Goal: Check status: Check status

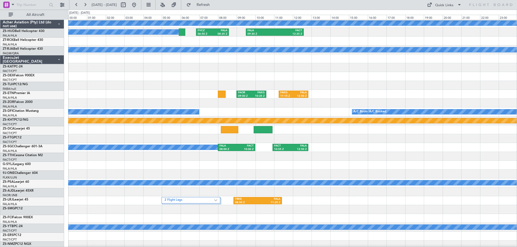
click at [128, 4] on button at bounding box center [123, 5] width 9 height 9
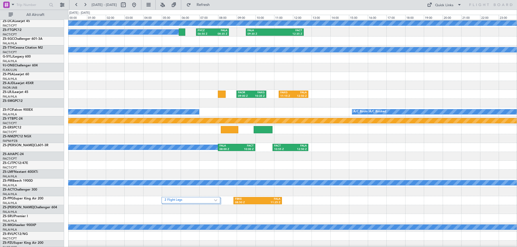
select select "9"
select select "2025"
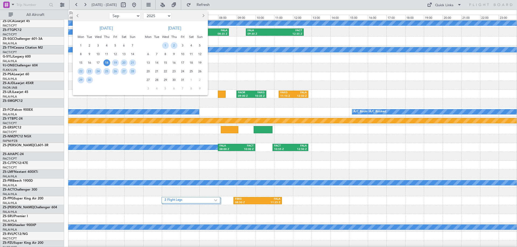
click at [76, 16] on button "Previous month" at bounding box center [78, 16] width 6 height 9
select select "8"
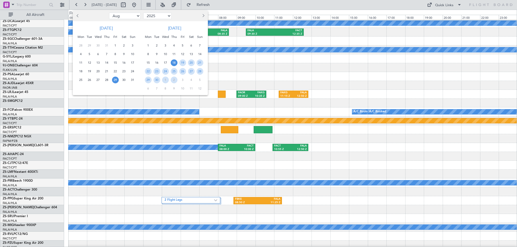
click at [114, 80] on span "29" at bounding box center [115, 80] width 7 height 7
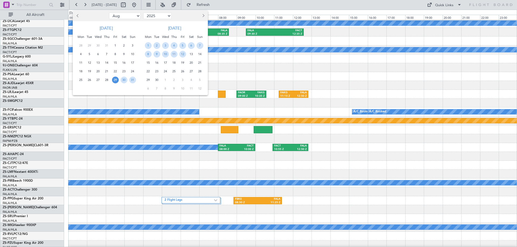
click at [115, 80] on span "29" at bounding box center [115, 80] width 7 height 7
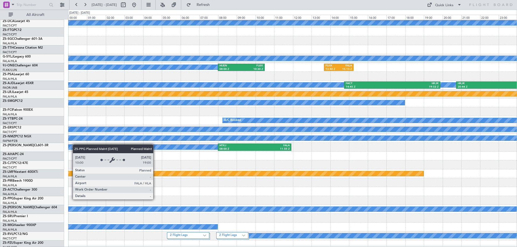
scroll to position [215, 0]
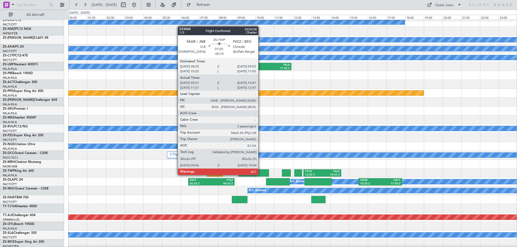
click at [261, 175] on div at bounding box center [253, 173] width 31 height 7
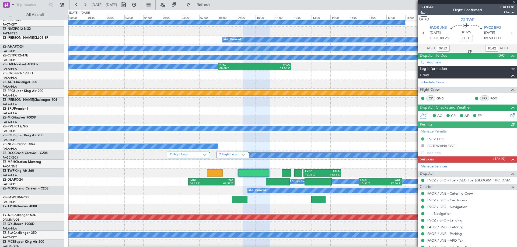
type input "11:21"
type input "12:42"
type input "09:21"
type input "10:42"
click at [429, 6] on span "533044" at bounding box center [427, 7] width 13 height 6
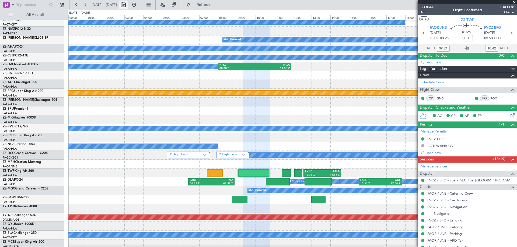
click at [128, 4] on button at bounding box center [123, 5] width 9 height 9
select select "8"
select select "2025"
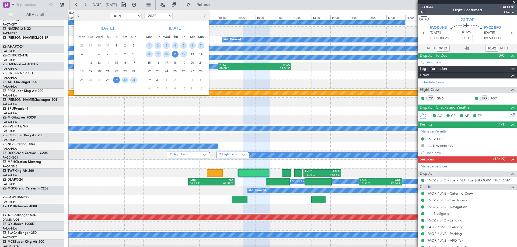
click at [176, 55] on span "11" at bounding box center [175, 54] width 7 height 7
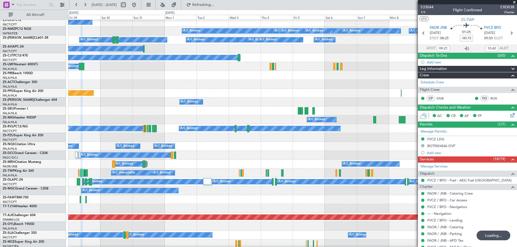
click at [516, 2] on span at bounding box center [514, 2] width 5 height 5
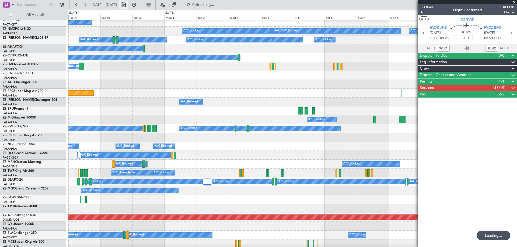
click at [128, 5] on button at bounding box center [123, 5] width 9 height 9
select select "8"
select select "2025"
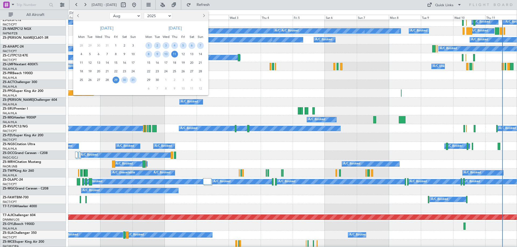
click at [174, 54] on span "11" at bounding box center [174, 54] width 7 height 7
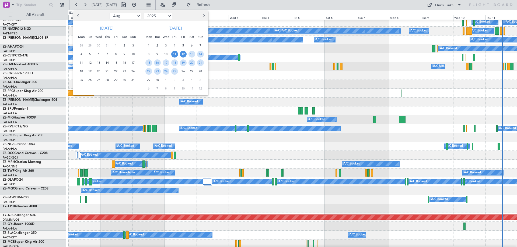
click at [181, 55] on span "12" at bounding box center [183, 54] width 7 height 7
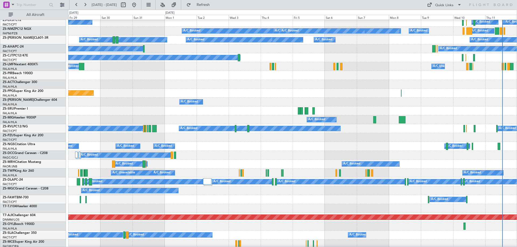
select select "9"
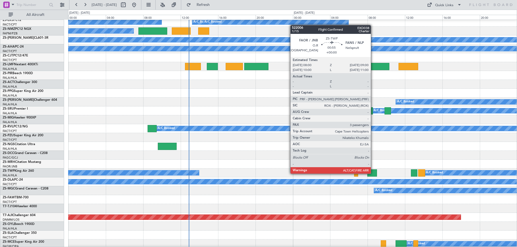
click at [373, 173] on div at bounding box center [371, 173] width 9 height 7
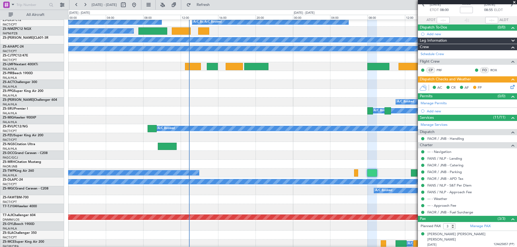
scroll to position [48, 0]
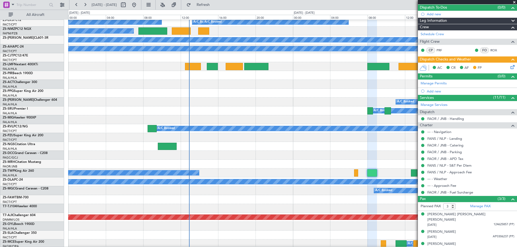
click at [514, 2] on span at bounding box center [514, 2] width 5 height 5
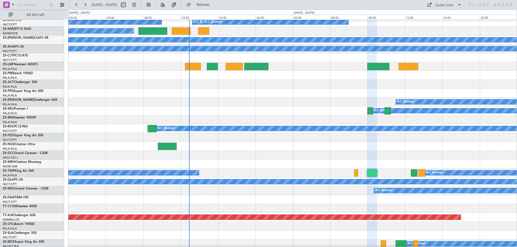
type input "0"
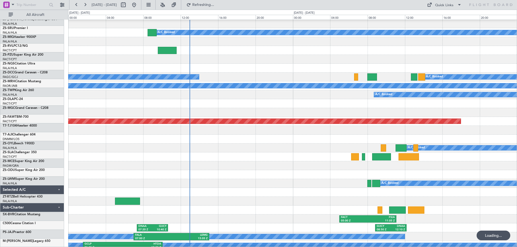
scroll to position [332, 0]
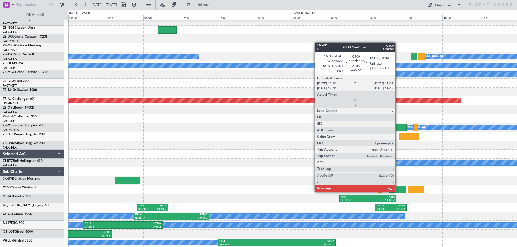
click at [398, 192] on div at bounding box center [397, 189] width 16 height 7
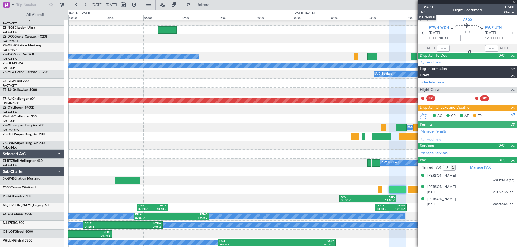
click at [426, 8] on span "536631" at bounding box center [427, 7] width 13 height 6
